Goal: Check status

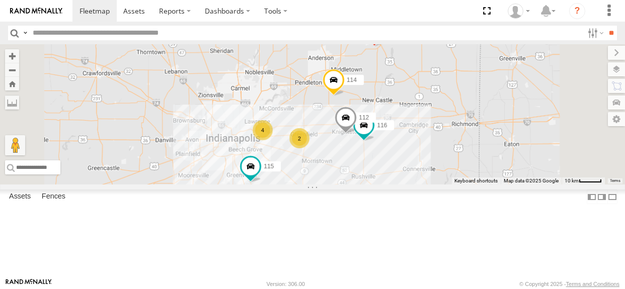
select select "**********"
click at [273, 140] on div "4" at bounding box center [263, 130] width 20 height 20
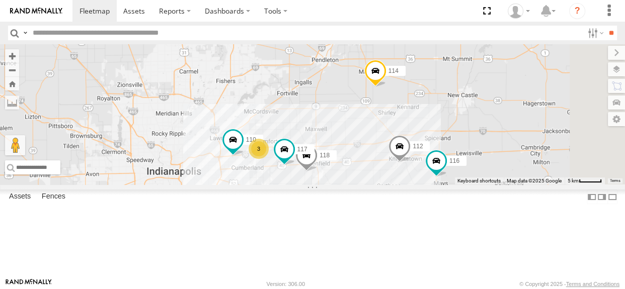
drag, startPoint x: 552, startPoint y: 170, endPoint x: 438, endPoint y: 167, distance: 113.8
click at [438, 167] on div "114 116 115 111 112 110 118 3 117" at bounding box center [312, 114] width 625 height 140
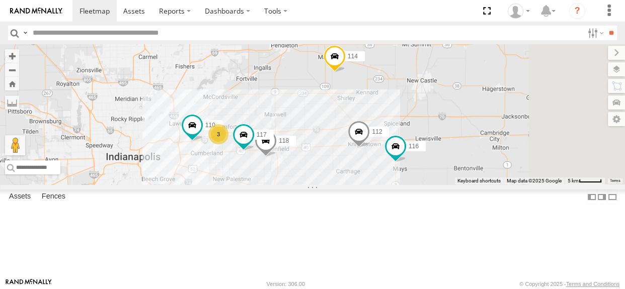
drag, startPoint x: 499, startPoint y: 153, endPoint x: 461, endPoint y: 137, distance: 41.5
click at [461, 137] on div "114 116 115 111 112 110 118 3 117" at bounding box center [312, 114] width 625 height 140
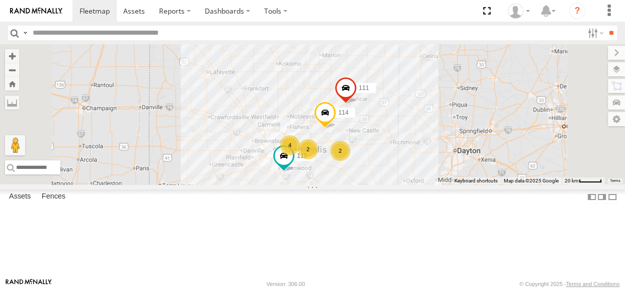
drag, startPoint x: 425, startPoint y: 168, endPoint x: 408, endPoint y: 151, distance: 24.2
click at [408, 151] on div "114 115 111 2 4 2" at bounding box center [312, 114] width 625 height 140
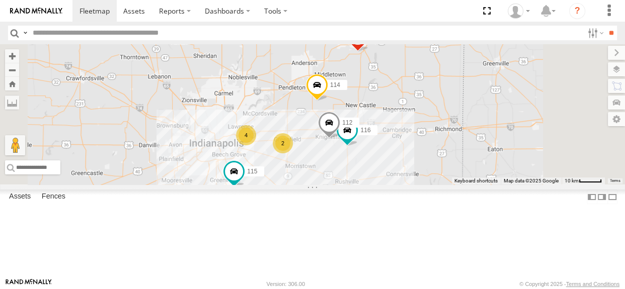
drag, startPoint x: 443, startPoint y: 190, endPoint x: 428, endPoint y: 163, distance: 30.6
click at [428, 163] on div "114 115 111 116 4 2 112" at bounding box center [312, 114] width 625 height 140
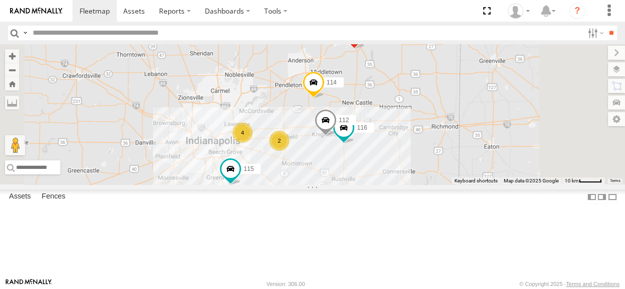
click at [289, 151] on div "2" at bounding box center [279, 141] width 20 height 20
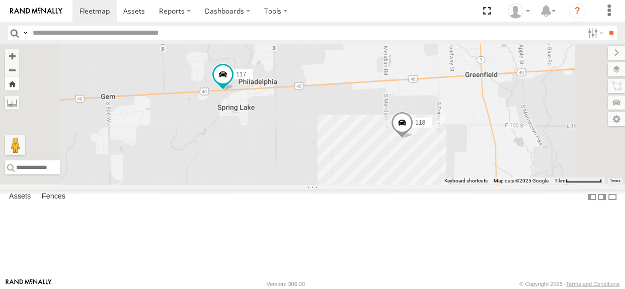
click at [19, 89] on button "Zoom Home" at bounding box center [12, 84] width 14 height 14
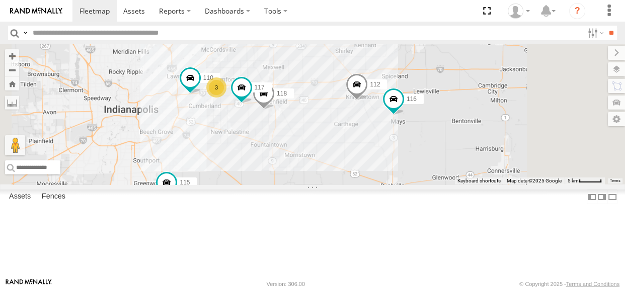
drag, startPoint x: 413, startPoint y: 201, endPoint x: 375, endPoint y: 191, distance: 39.1
click at [375, 185] on div "114 116 110 118 115 117 111 112 3" at bounding box center [312, 114] width 625 height 140
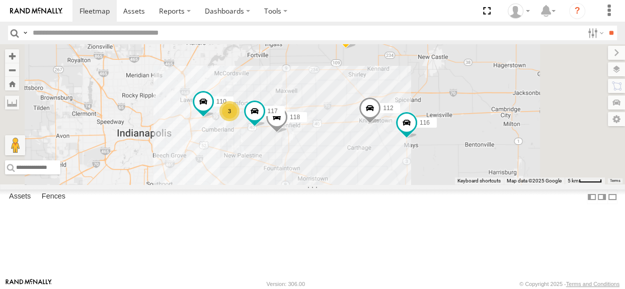
drag, startPoint x: 379, startPoint y: 167, endPoint x: 393, endPoint y: 191, distance: 27.9
click at [393, 185] on div "114 116 110 118 115 117 111 112 3" at bounding box center [312, 114] width 625 height 140
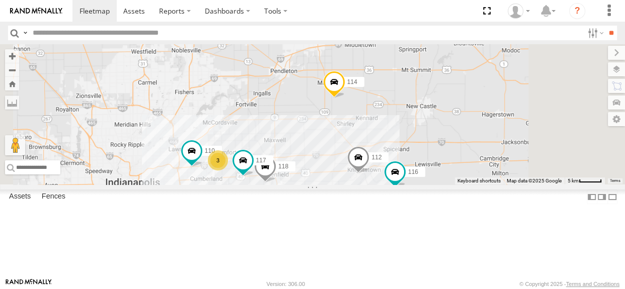
drag, startPoint x: 462, startPoint y: 140, endPoint x: 452, endPoint y: 182, distance: 42.5
click at [452, 182] on div "114 116 110 118 115 117 111 112 3" at bounding box center [312, 114] width 625 height 140
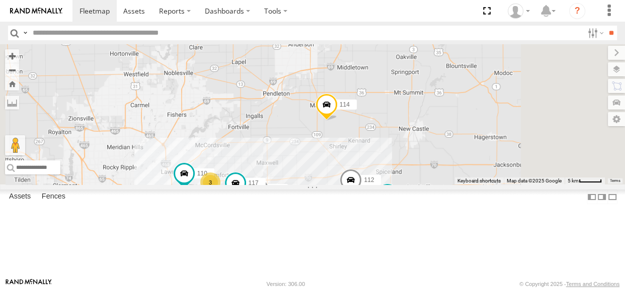
drag, startPoint x: 498, startPoint y: 125, endPoint x: 481, endPoint y: 160, distance: 38.0
click at [481, 160] on div "114 116 110 118 115 117 111 112 3" at bounding box center [312, 114] width 625 height 140
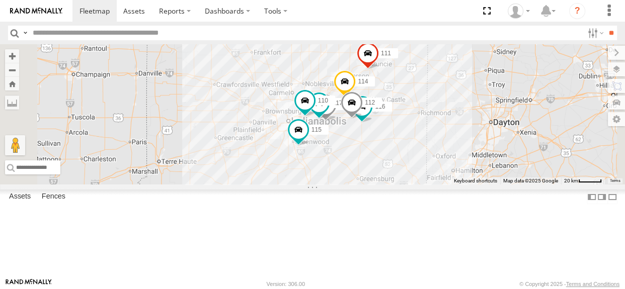
drag, startPoint x: 408, startPoint y: 206, endPoint x: 434, endPoint y: 126, distance: 84.2
click at [434, 126] on div "114 116 110 118 115 117 111 112" at bounding box center [312, 114] width 625 height 140
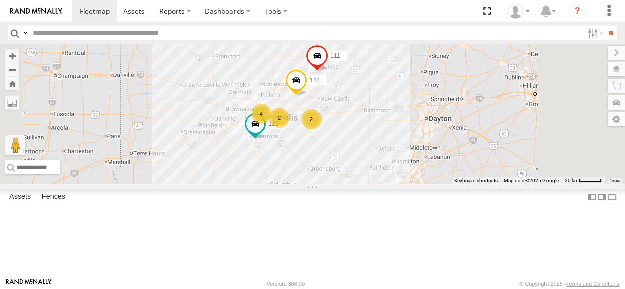
drag, startPoint x: 452, startPoint y: 169, endPoint x: 404, endPoint y: 197, distance: 55.7
click at [404, 185] on div "114 115 111 2 4 2" at bounding box center [312, 114] width 625 height 140
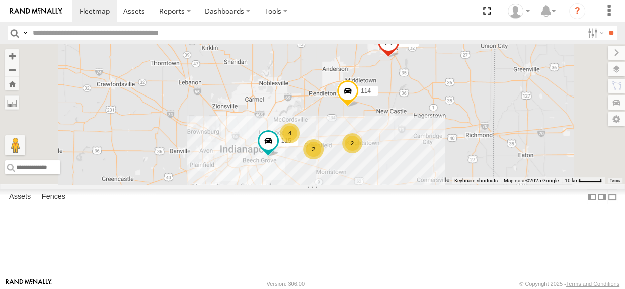
drag, startPoint x: 441, startPoint y: 184, endPoint x: 457, endPoint y: 176, distance: 18.2
click at [457, 176] on div "114 2 4 2 115 111" at bounding box center [312, 114] width 625 height 140
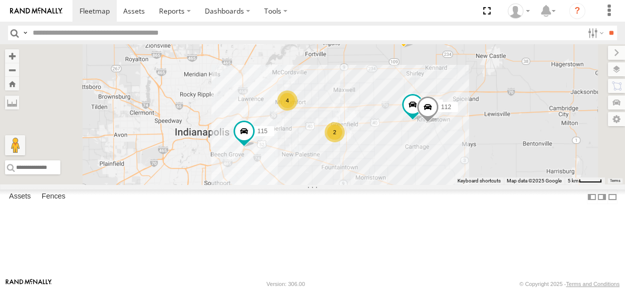
click at [297, 111] on div "4" at bounding box center [287, 101] width 20 height 20
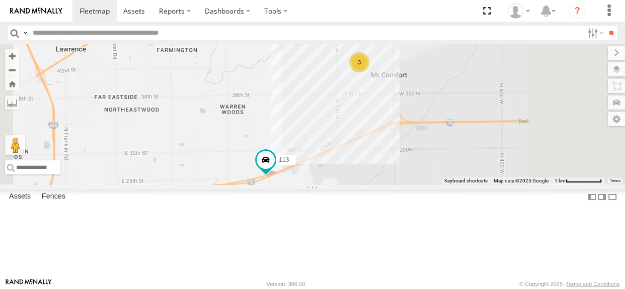
drag, startPoint x: 440, startPoint y: 143, endPoint x: 421, endPoint y: 156, distance: 22.8
click at [421, 156] on div "114 115 111 116 112 3 113" at bounding box center [312, 114] width 625 height 140
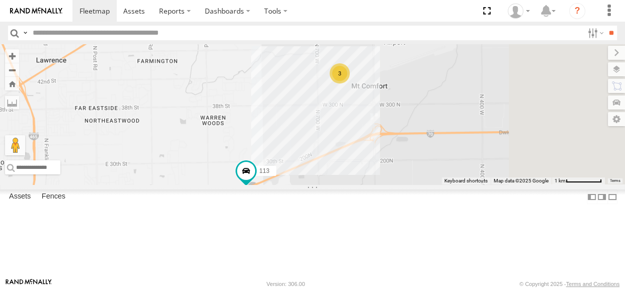
click at [350, 84] on div "3" at bounding box center [340, 73] width 20 height 20
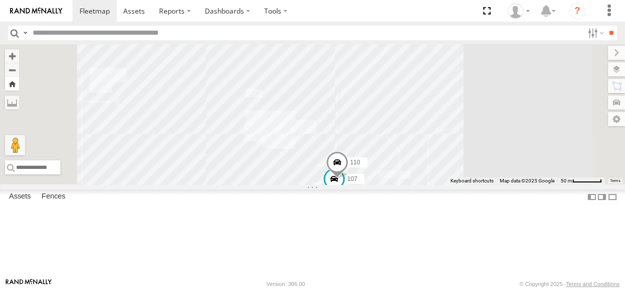
click at [19, 81] on button "Zoom Home" at bounding box center [12, 84] width 14 height 14
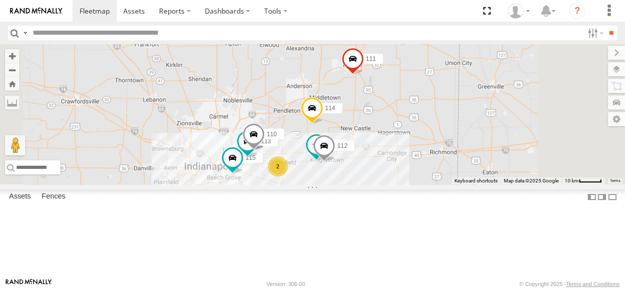
drag, startPoint x: 452, startPoint y: 215, endPoint x: 431, endPoint y: 225, distance: 23.2
click at [431, 185] on div "114 116 110 2 107 115 109 111 112 113" at bounding box center [312, 114] width 625 height 140
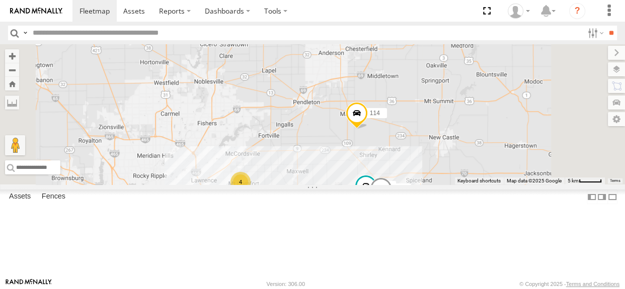
drag, startPoint x: 431, startPoint y: 225, endPoint x: 469, endPoint y: 285, distance: 71.5
click at [469, 285] on body at bounding box center [312, 144] width 625 height 289
click at [465, 185] on div "114 116 115 111 112 4 2" at bounding box center [312, 114] width 625 height 140
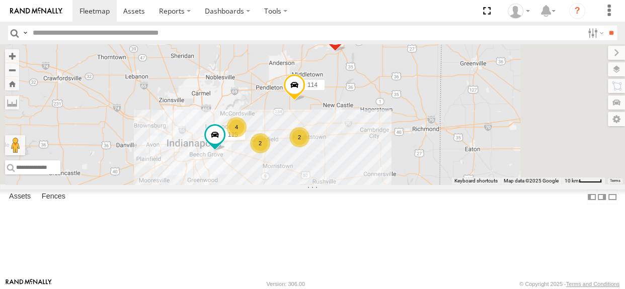
drag, startPoint x: 454, startPoint y: 192, endPoint x: 422, endPoint y: 168, distance: 41.0
click at [422, 168] on div "114 115 111 2 4 2" at bounding box center [312, 114] width 625 height 140
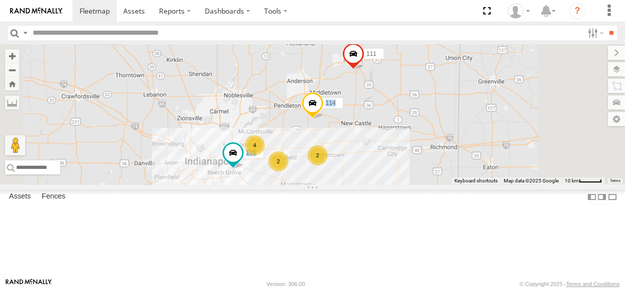
drag, startPoint x: 392, startPoint y: 157, endPoint x: 415, endPoint y: 182, distance: 34.2
click at [415, 182] on div "114 115 111 2 4 2" at bounding box center [312, 114] width 625 height 140
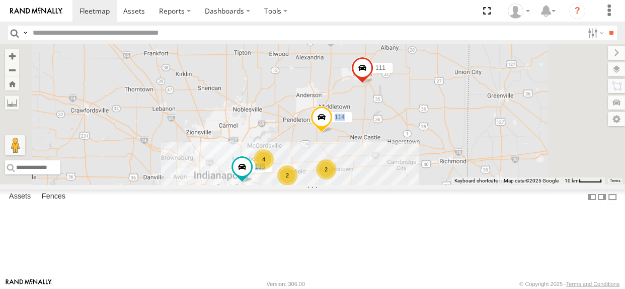
click at [407, 159] on div "114 115 111 2 4 2" at bounding box center [312, 114] width 625 height 140
click at [428, 143] on div "114 115 111 2 4 2" at bounding box center [312, 114] width 625 height 140
click at [336, 180] on div "2" at bounding box center [326, 170] width 20 height 20
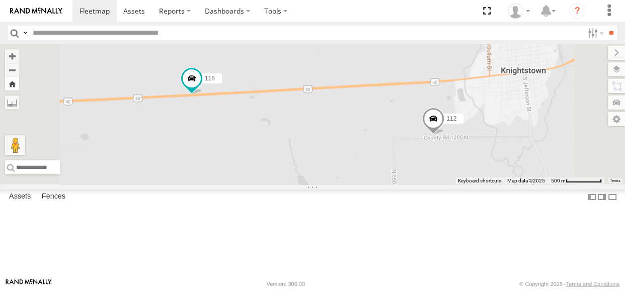
click at [19, 86] on button "Zoom Home" at bounding box center [12, 84] width 14 height 14
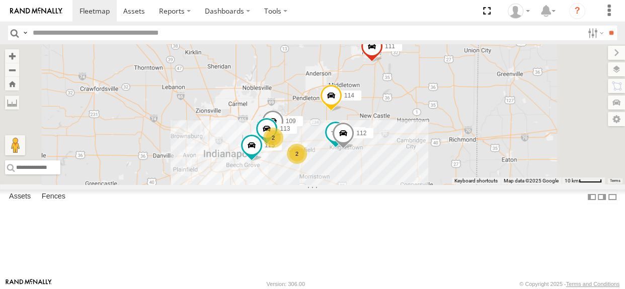
drag, startPoint x: 425, startPoint y: 138, endPoint x: 424, endPoint y: 132, distance: 6.2
click at [424, 132] on div "114 116 2 2 115 109 111 112 113" at bounding box center [312, 114] width 625 height 140
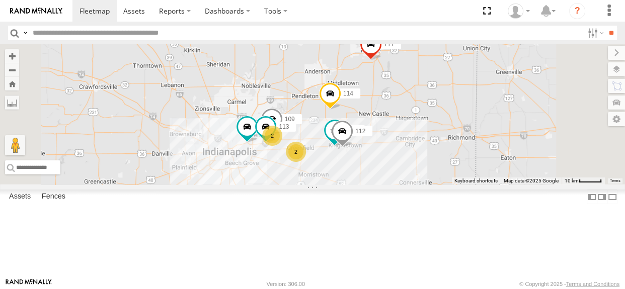
click at [399, 120] on div "114 116 2 2 115 109 111 112 113" at bounding box center [312, 114] width 625 height 140
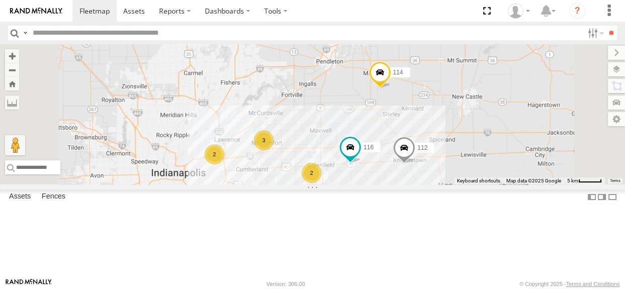
drag, startPoint x: 468, startPoint y: 213, endPoint x: 499, endPoint y: 172, distance: 52.1
click at [499, 172] on div "114 116 3 2 2 111 112" at bounding box center [312, 114] width 625 height 140
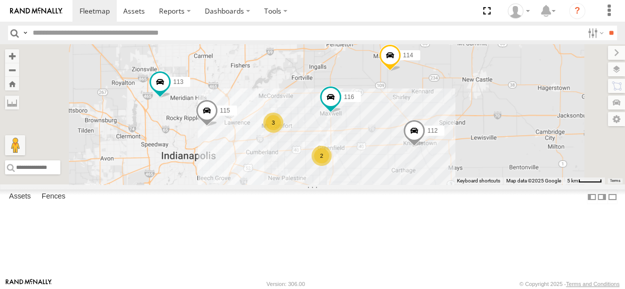
drag, startPoint x: 399, startPoint y: 167, endPoint x: 405, endPoint y: 113, distance: 53.7
click at [405, 113] on div "114 116 3 2 115 111 112 113" at bounding box center [312, 114] width 625 height 140
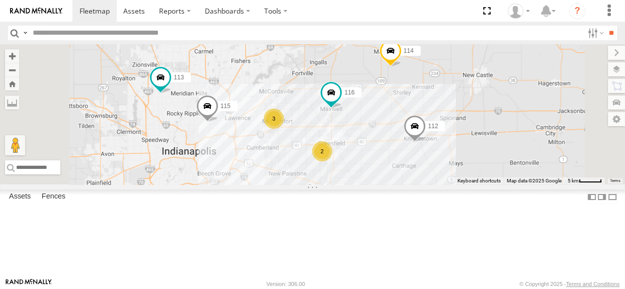
click at [284, 129] on div "3" at bounding box center [274, 119] width 20 height 20
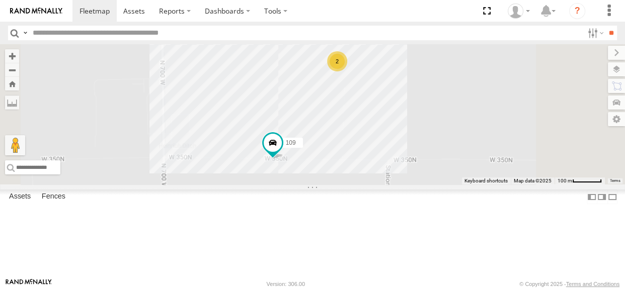
drag, startPoint x: 423, startPoint y: 214, endPoint x: 415, endPoint y: 209, distance: 9.1
click at [415, 185] on div "114 116 115 111 112 113 2 109" at bounding box center [312, 114] width 625 height 140
drag, startPoint x: 267, startPoint y: 84, endPoint x: 273, endPoint y: 84, distance: 6.5
click at [19, 84] on button "Zoom Home" at bounding box center [12, 84] width 14 height 14
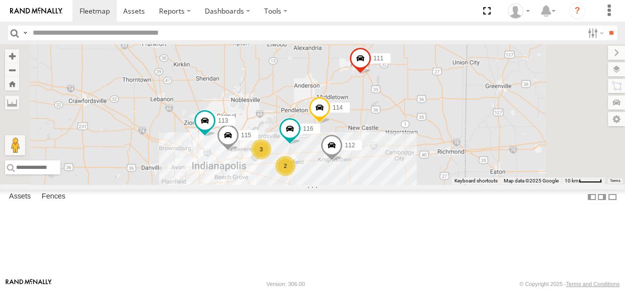
drag, startPoint x: 346, startPoint y: 108, endPoint x: 360, endPoint y: 123, distance: 19.9
click at [360, 123] on div "114 116 115 111 112 113 3 2" at bounding box center [312, 114] width 625 height 140
click at [271, 160] on div "3" at bounding box center [261, 149] width 20 height 20
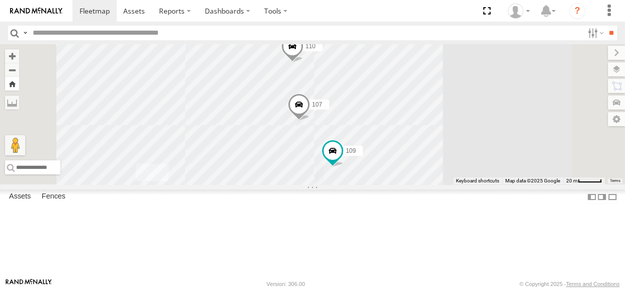
click at [19, 86] on button "Zoom Home" at bounding box center [12, 84] width 14 height 14
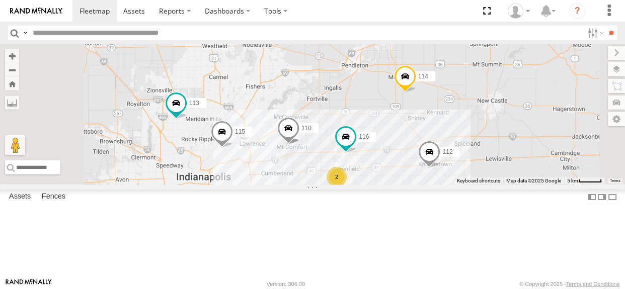
drag, startPoint x: 471, startPoint y: 177, endPoint x: 490, endPoint y: 146, distance: 36.2
click at [490, 146] on div "114 116 110 2 107 115 109 111 112 113" at bounding box center [312, 114] width 625 height 140
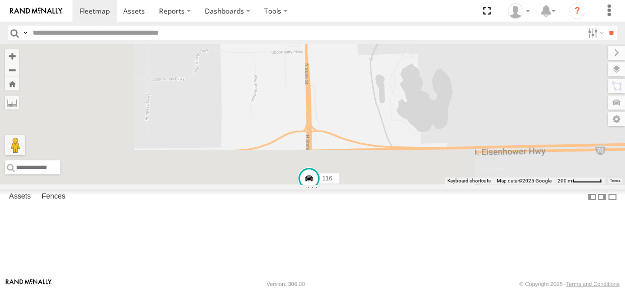
drag, startPoint x: 473, startPoint y: 178, endPoint x: 478, endPoint y: 128, distance: 50.1
click at [478, 124] on div "114 116 110 107 115 109 111 112 113" at bounding box center [312, 114] width 625 height 140
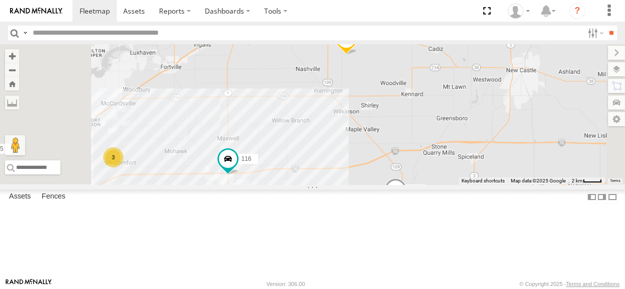
drag, startPoint x: 416, startPoint y: 166, endPoint x: 455, endPoint y: 153, distance: 41.4
click at [455, 153] on div "114 116 115 111 112 113 3 2" at bounding box center [312, 114] width 625 height 140
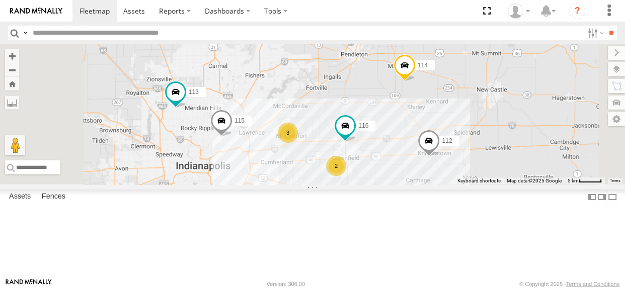
drag, startPoint x: 375, startPoint y: 213, endPoint x: 413, endPoint y: 209, distance: 37.5
click at [413, 185] on div "114 116 115 111 112 113 3 2" at bounding box center [312, 114] width 625 height 140
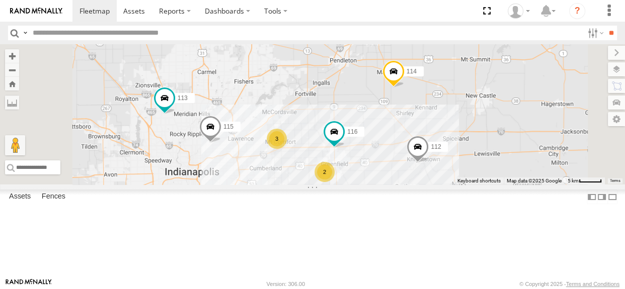
drag, startPoint x: 490, startPoint y: 120, endPoint x: 478, endPoint y: 127, distance: 14.4
click at [478, 127] on div "114 116 115 111 112 113 3 2" at bounding box center [312, 114] width 625 height 140
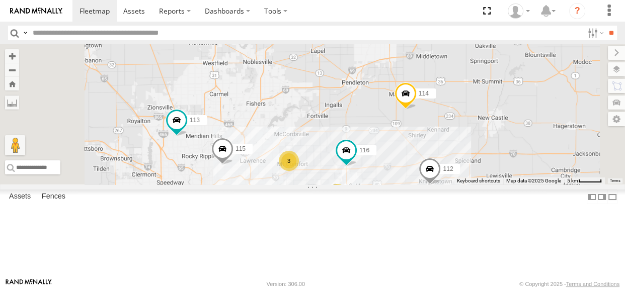
drag, startPoint x: 386, startPoint y: 179, endPoint x: 406, endPoint y: 166, distance: 23.7
click at [406, 166] on div "114 116 3 2 115 111 112 113" at bounding box center [312, 114] width 625 height 140
